Goal: Task Accomplishment & Management: Complete application form

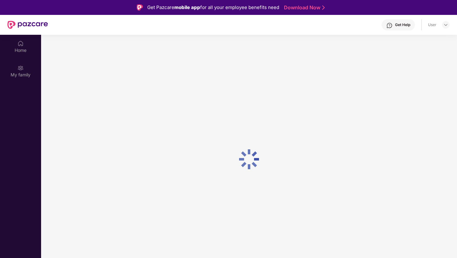
scroll to position [35, 0]
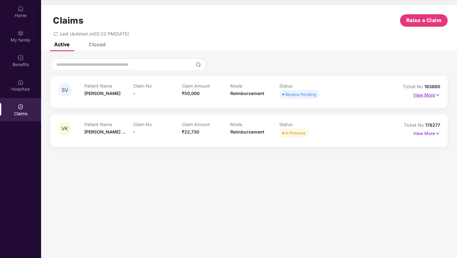
click at [431, 97] on p "View More" at bounding box center [426, 94] width 27 height 8
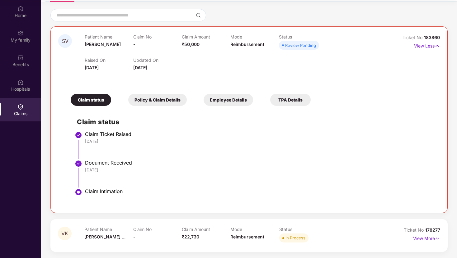
scroll to position [48, 0]
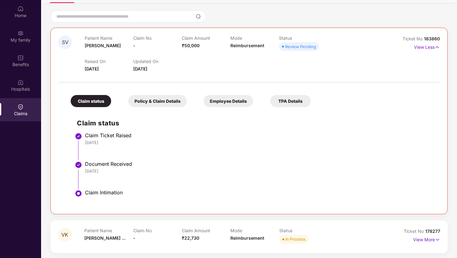
click at [91, 103] on div "Claim status" at bounding box center [91, 101] width 40 height 12
click at [158, 103] on div "Policy & Claim Details" at bounding box center [157, 101] width 58 height 12
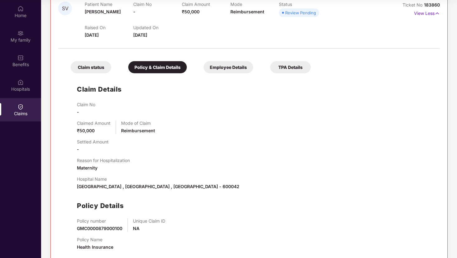
scroll to position [77, 0]
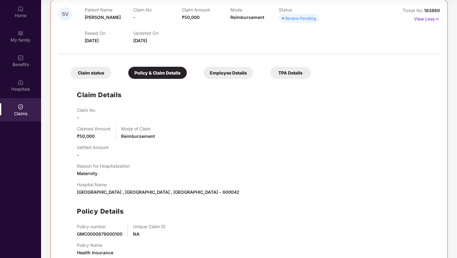
click at [222, 77] on div "Employee Details" at bounding box center [227, 73] width 49 height 12
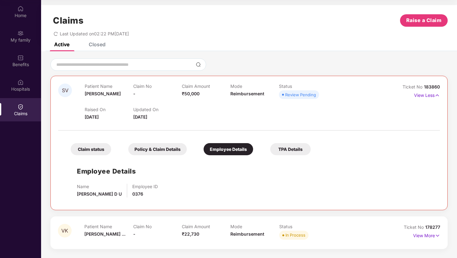
click at [281, 148] on div "TPA Details" at bounding box center [290, 149] width 40 height 12
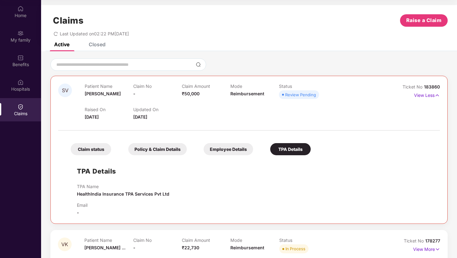
click at [98, 44] on div "Closed" at bounding box center [97, 44] width 17 height 6
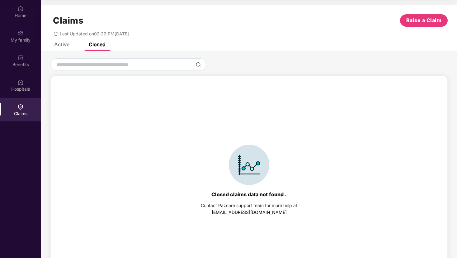
click at [66, 47] on div "Active" at bounding box center [61, 44] width 15 height 6
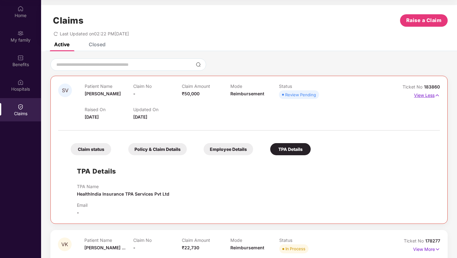
click at [433, 93] on p "View Less" at bounding box center [427, 95] width 26 height 8
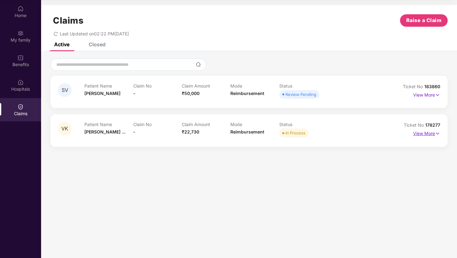
click at [433, 134] on p "View More" at bounding box center [426, 133] width 27 height 8
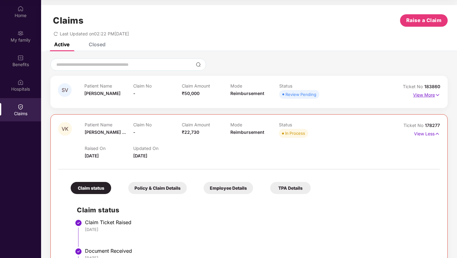
click at [435, 94] on img at bounding box center [437, 95] width 5 height 7
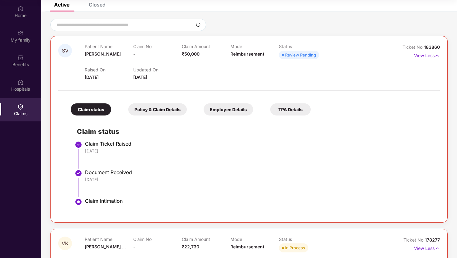
scroll to position [39, 0]
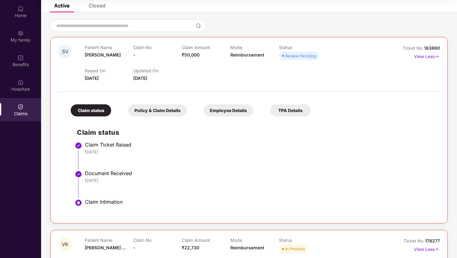
click at [168, 111] on div "Policy & Claim Details" at bounding box center [157, 111] width 58 height 12
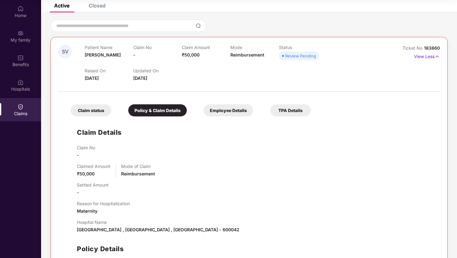
click at [92, 111] on div "Claim status" at bounding box center [91, 111] width 40 height 12
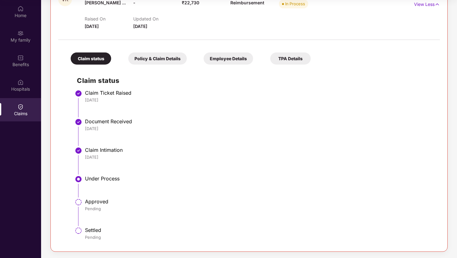
scroll to position [0, 0]
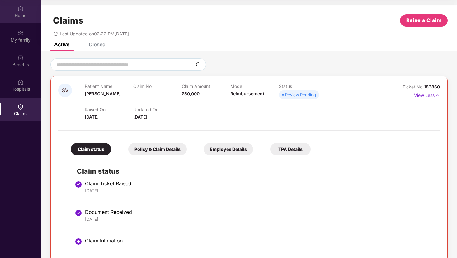
click at [17, 12] on div "Home" at bounding box center [20, 15] width 41 height 6
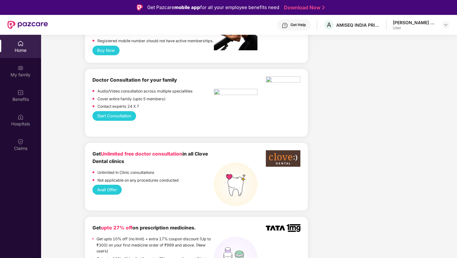
scroll to position [293, 0]
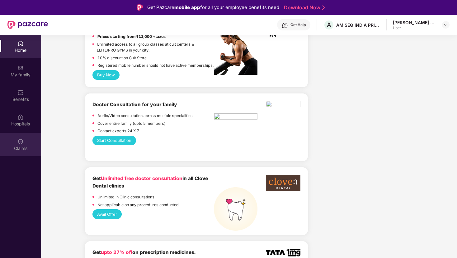
click at [22, 139] on img at bounding box center [20, 142] width 6 height 6
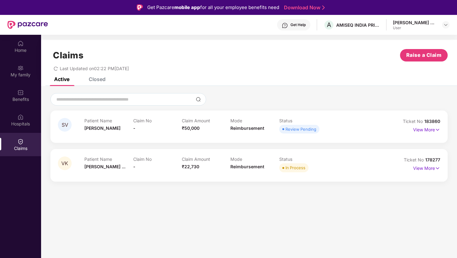
click at [102, 77] on div "Closed" at bounding box center [97, 79] width 17 height 6
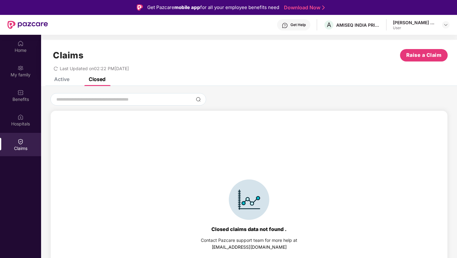
click at [63, 79] on div "Active" at bounding box center [61, 79] width 15 height 6
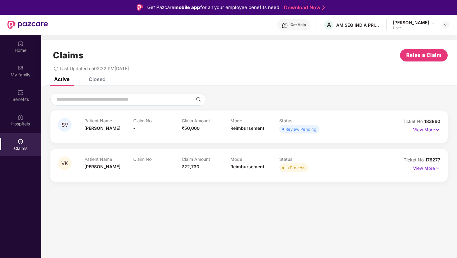
click at [357, 113] on div "SV Patient Name [PERSON_NAME] Claim No - Claim Amount ₹50,000 Mode Reimbursemen…" at bounding box center [248, 127] width 397 height 32
click at [21, 45] on img at bounding box center [20, 43] width 6 height 6
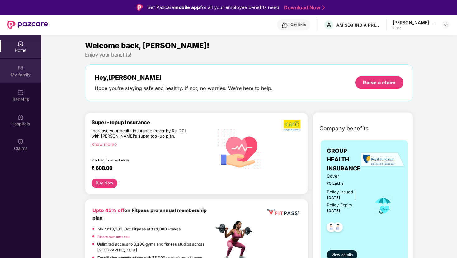
click at [21, 68] on img at bounding box center [20, 68] width 6 height 6
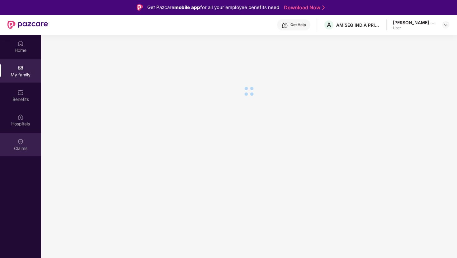
click at [23, 150] on div "Claims" at bounding box center [20, 149] width 41 height 6
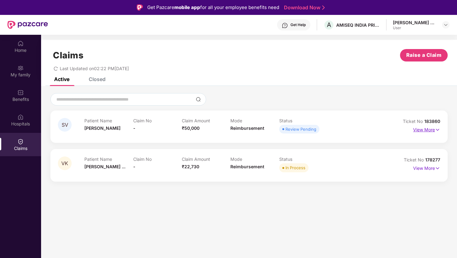
click at [424, 132] on p "View More" at bounding box center [426, 129] width 27 height 8
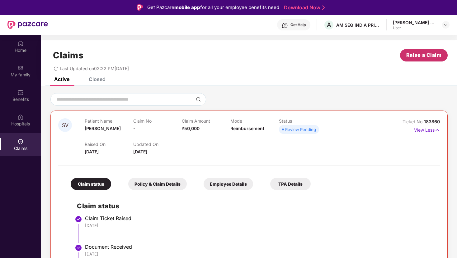
click at [431, 60] on button "Raise a Claim" at bounding box center [424, 55] width 48 height 12
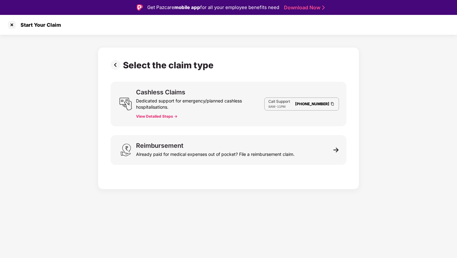
click at [9, 30] on div "Start Your Claim" at bounding box center [228, 25] width 457 height 20
click at [12, 22] on div at bounding box center [12, 25] width 10 height 10
